Goal: Task Accomplishment & Management: Use online tool/utility

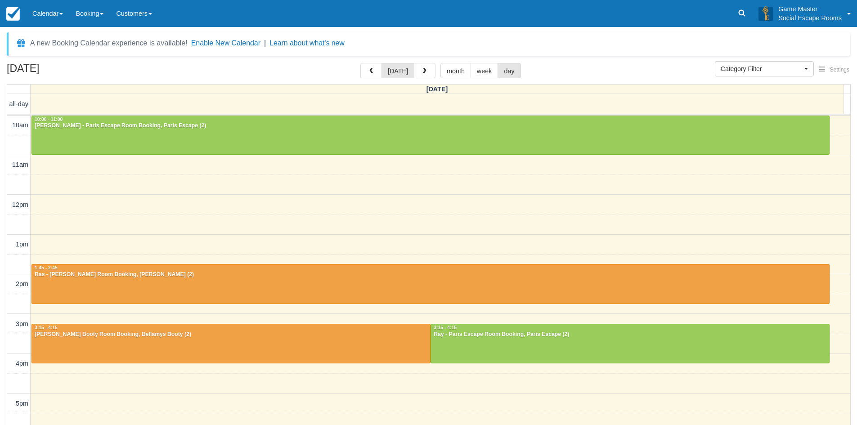
select select
click at [0, 199] on div "August 18, 2025 today month week day Monday all-day 10am 11am 12pm 1pm 2pm 3pm …" at bounding box center [428, 257] width 857 height 389
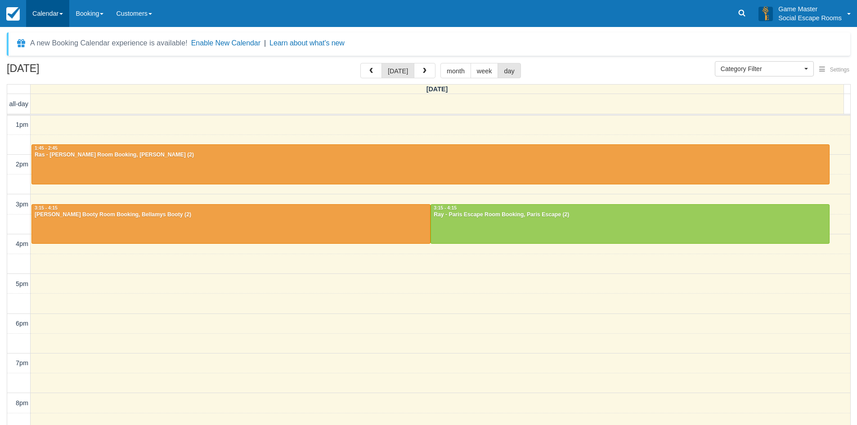
click at [53, 22] on link "Calendar" at bounding box center [47, 13] width 43 height 27
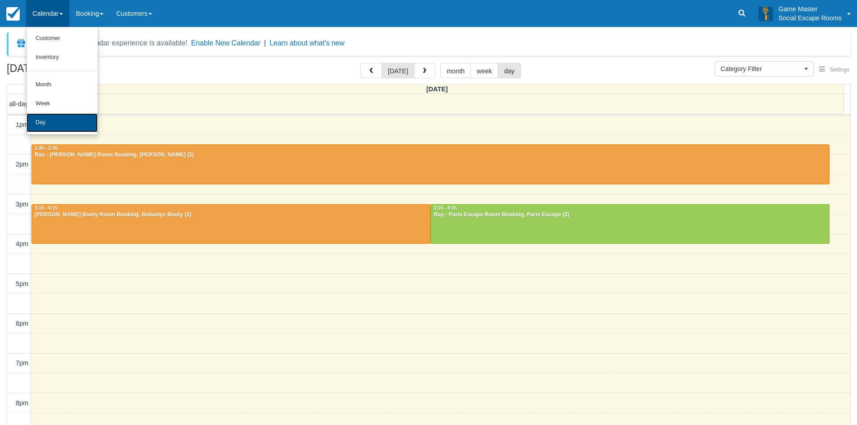
click at [38, 116] on link "Day" at bounding box center [62, 122] width 71 height 19
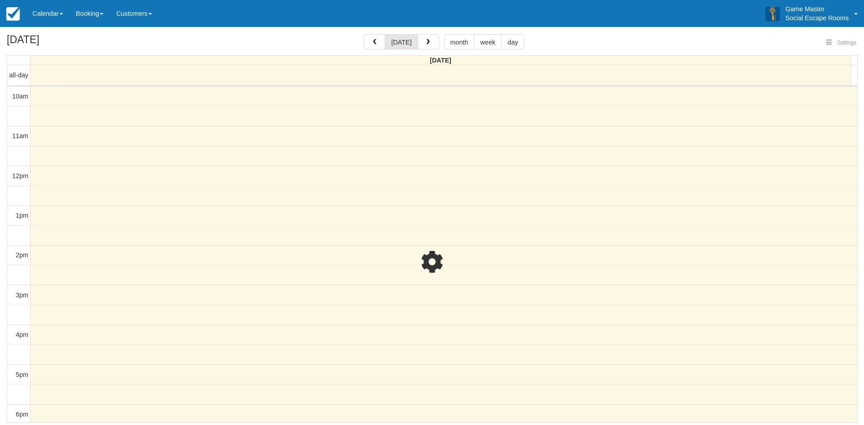
select select
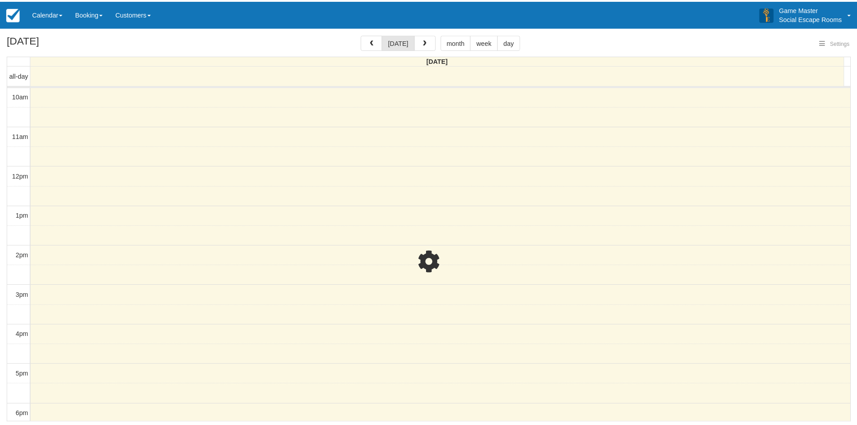
scroll to position [161, 0]
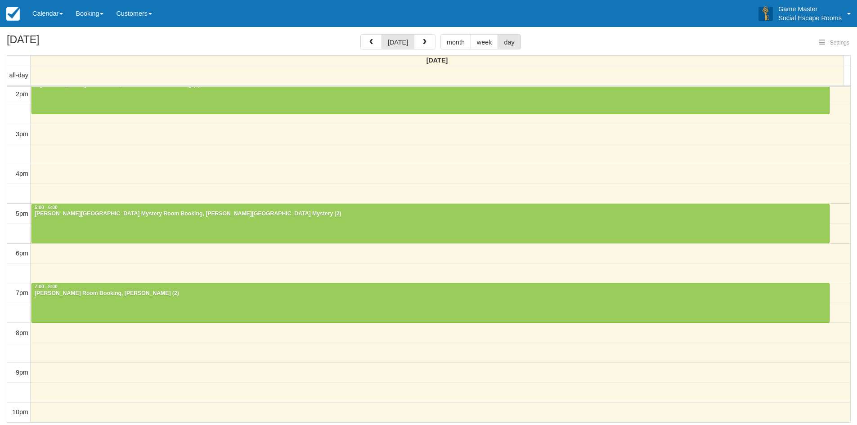
select select
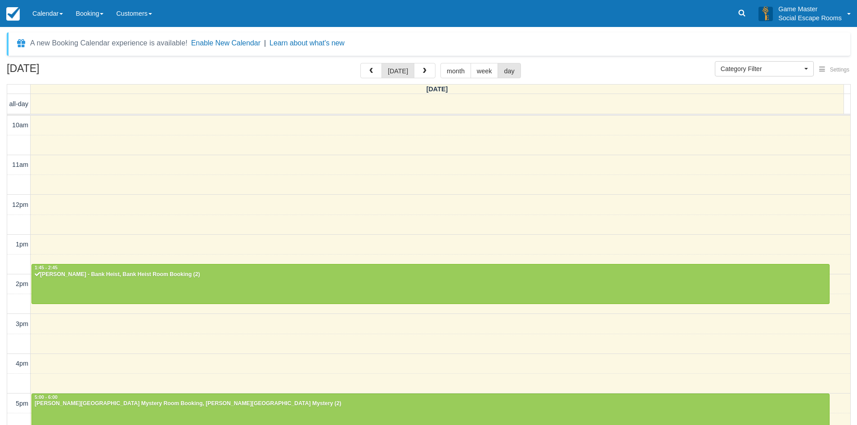
select select
